Goal: Navigation & Orientation: Find specific page/section

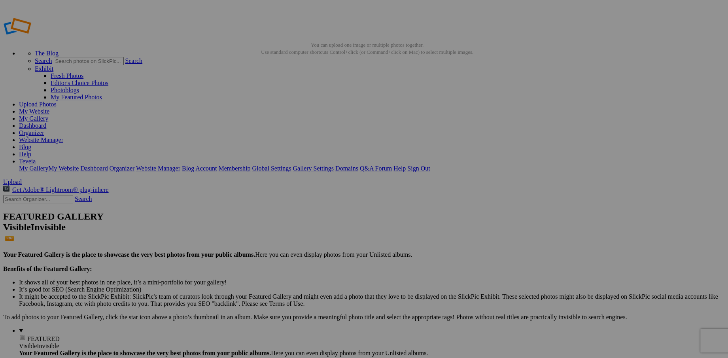
click at [63, 136] on link "Website Manager" at bounding box center [41, 139] width 44 height 7
